Goal: Task Accomplishment & Management: Complete application form

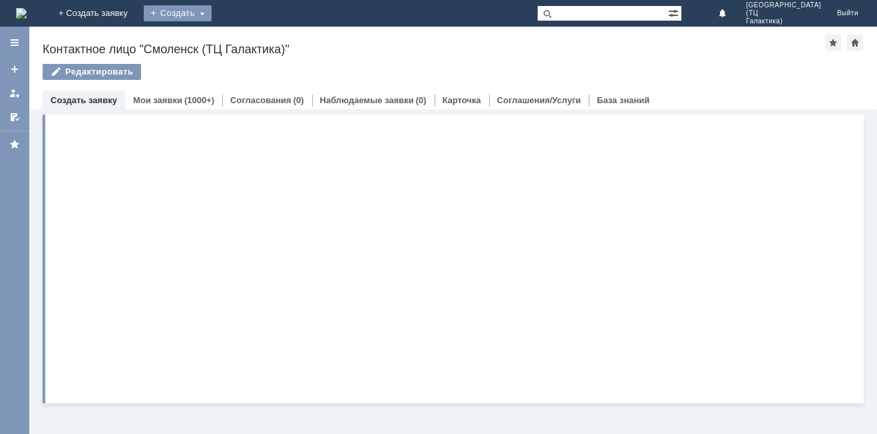
click at [212, 13] on div "Создать" at bounding box center [178, 13] width 68 height 16
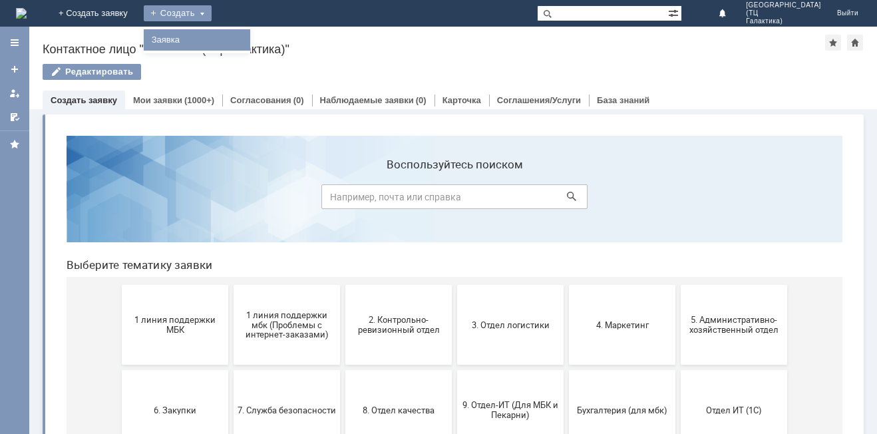
click at [247, 43] on link "Заявка" at bounding box center [196, 40] width 101 height 16
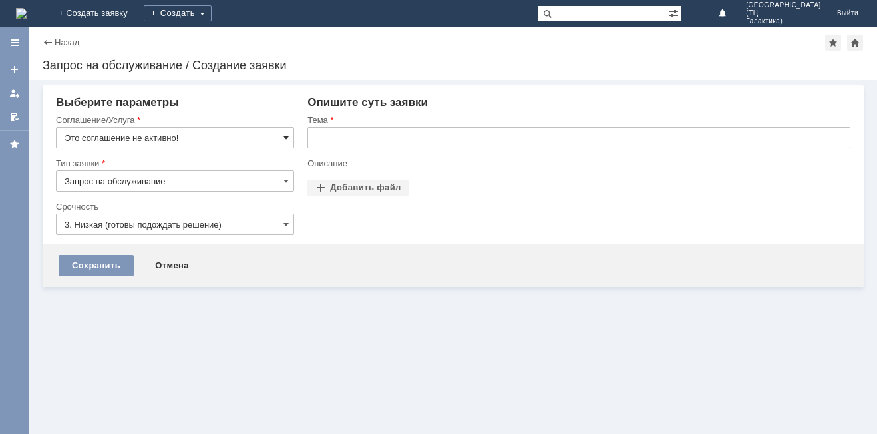
click at [286, 137] on span at bounding box center [285, 137] width 5 height 11
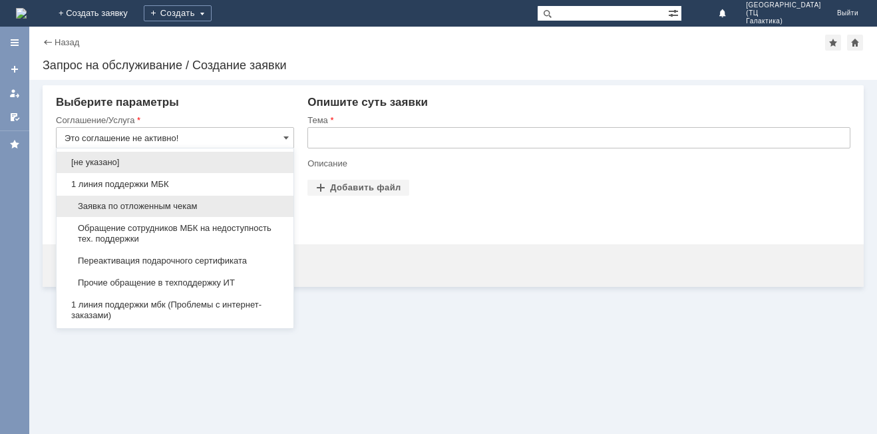
click at [158, 203] on span "Заявка по отложенным чекам" at bounding box center [175, 206] width 221 height 11
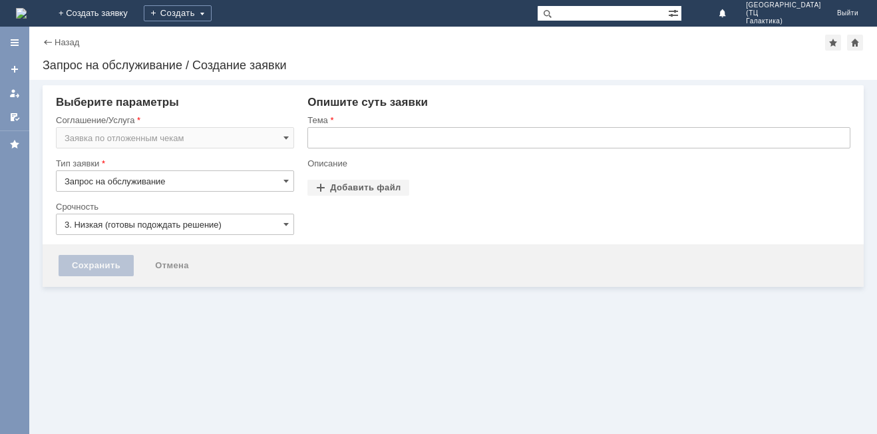
type input "Заявка по отложенным чекам"
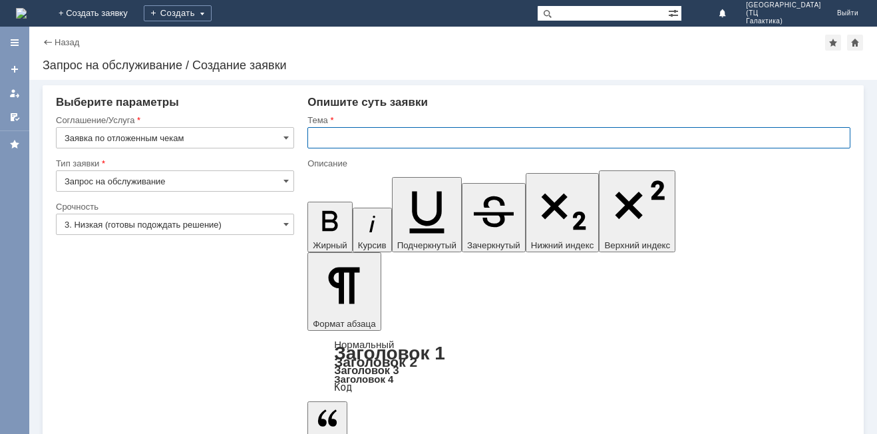
click at [313, 139] on input "text" at bounding box center [578, 137] width 543 height 21
type input "отложенный чек"
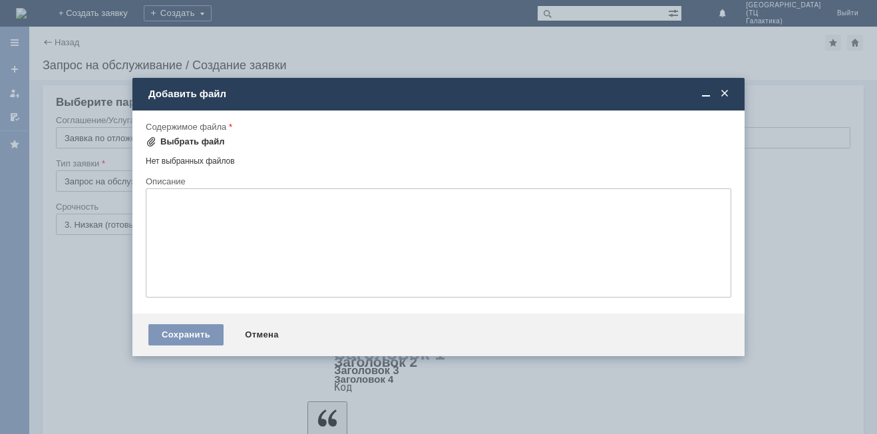
click at [190, 139] on div "Выбрать файл" at bounding box center [192, 141] width 65 height 11
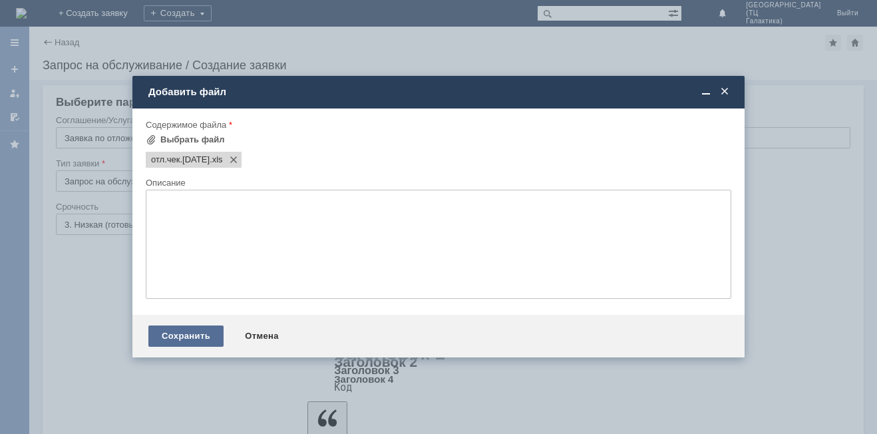
click at [200, 331] on div "Сохранить" at bounding box center [185, 335] width 75 height 21
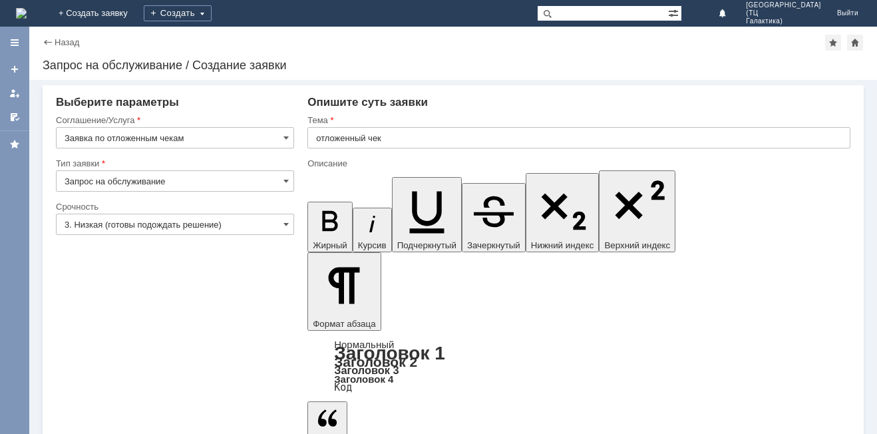
drag, startPoint x: 98, startPoint y: 405, endPoint x: 118, endPoint y: 382, distance: 30.7
